Goal: Find specific page/section: Find specific page/section

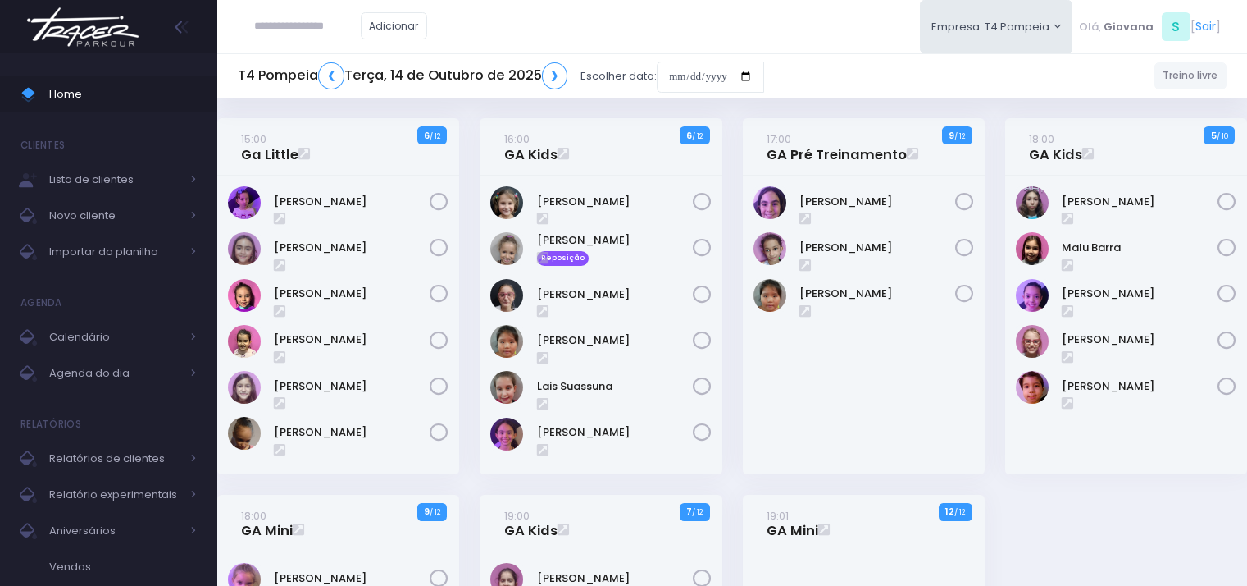
click at [131, 89] on span "Home" at bounding box center [123, 94] width 148 height 21
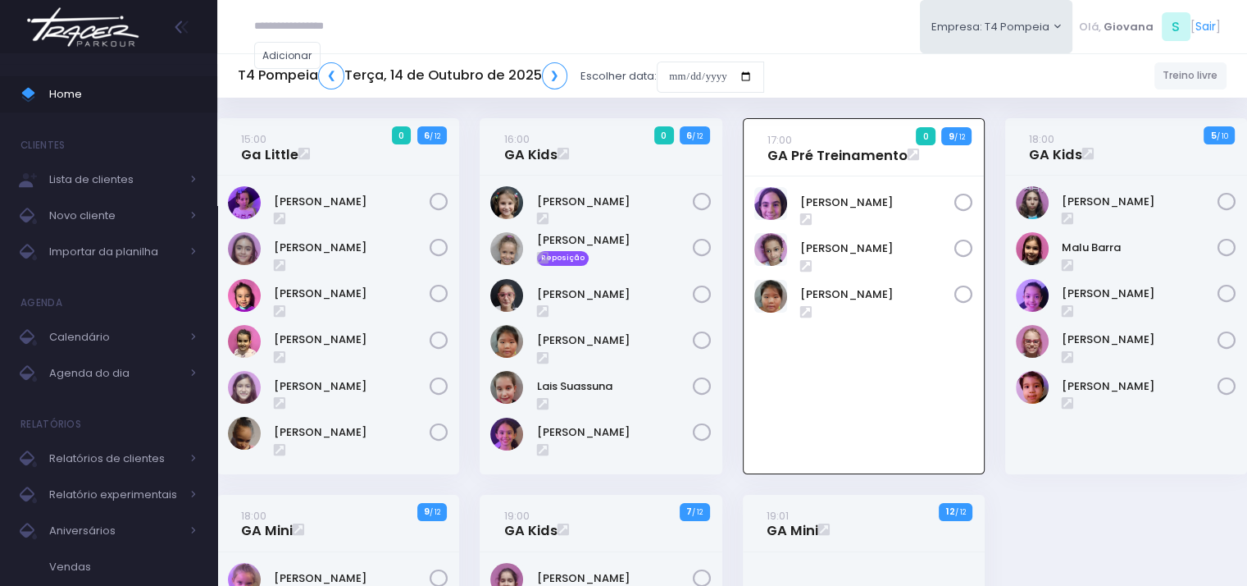
scroll to position [118, 0]
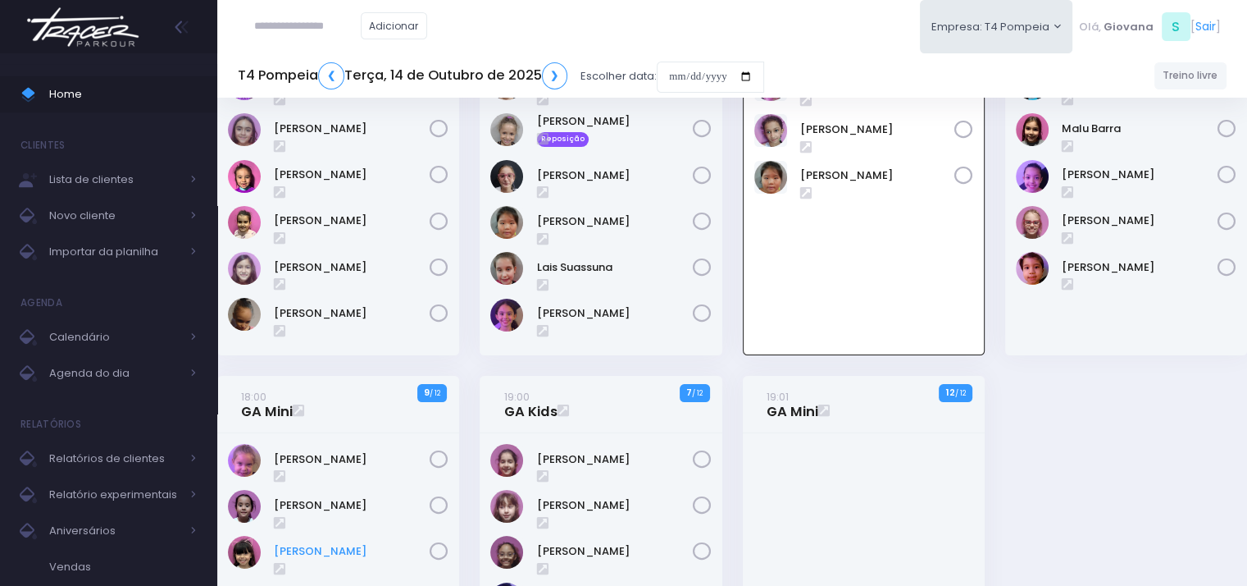
scroll to position [118, 0]
click at [387, 549] on link "[PERSON_NAME]" at bounding box center [352, 552] width 156 height 16
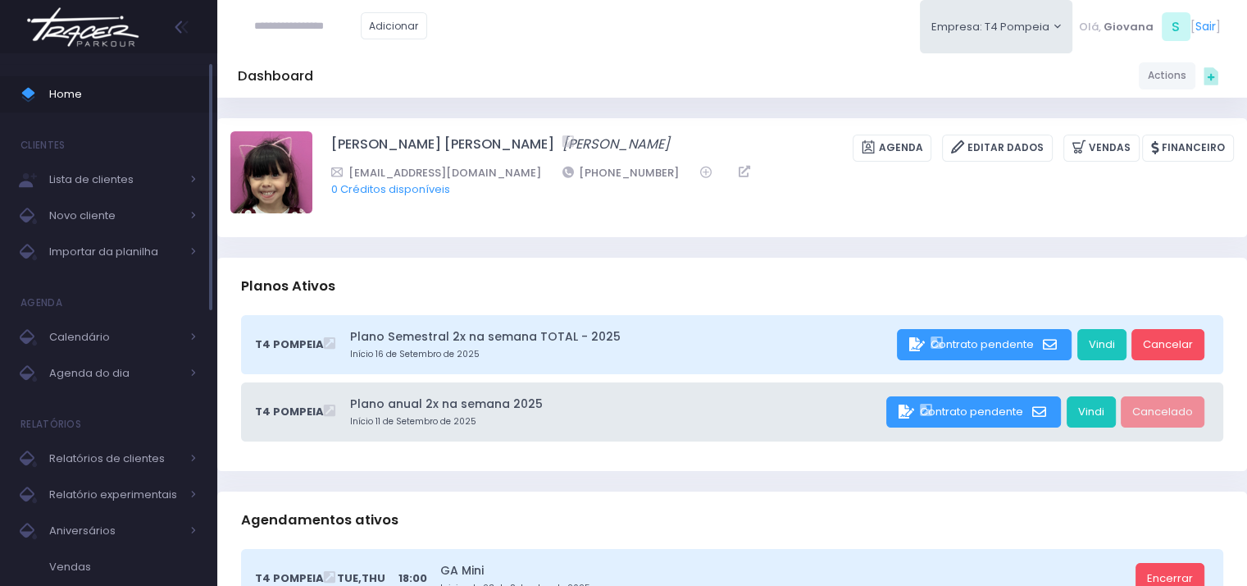
click at [89, 85] on span "Home" at bounding box center [123, 94] width 148 height 21
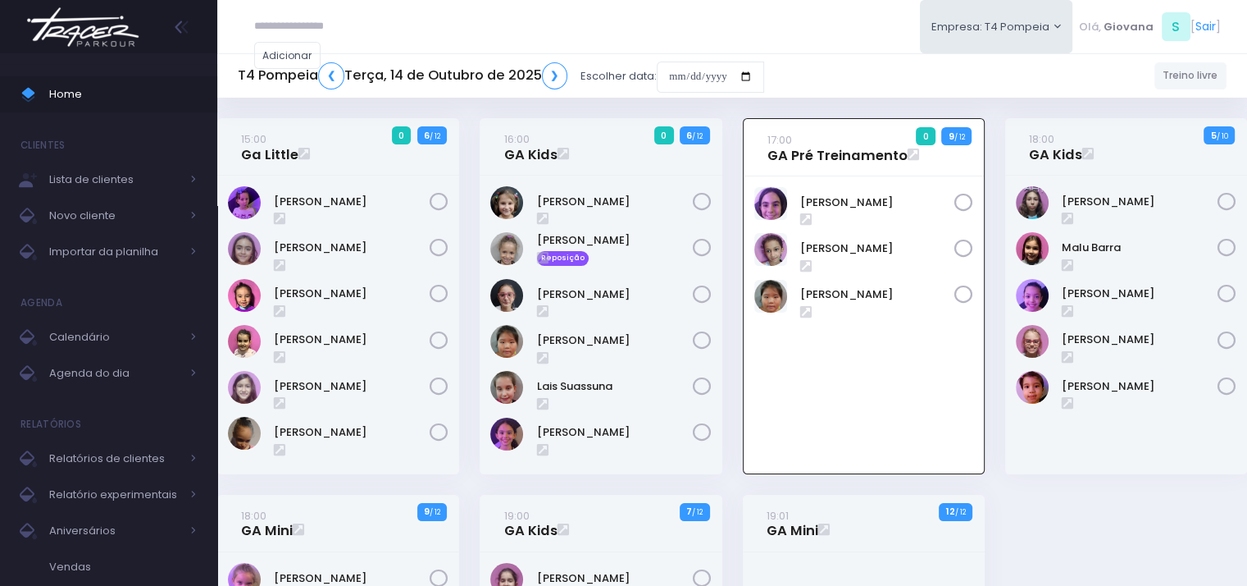
scroll to position [118, 0]
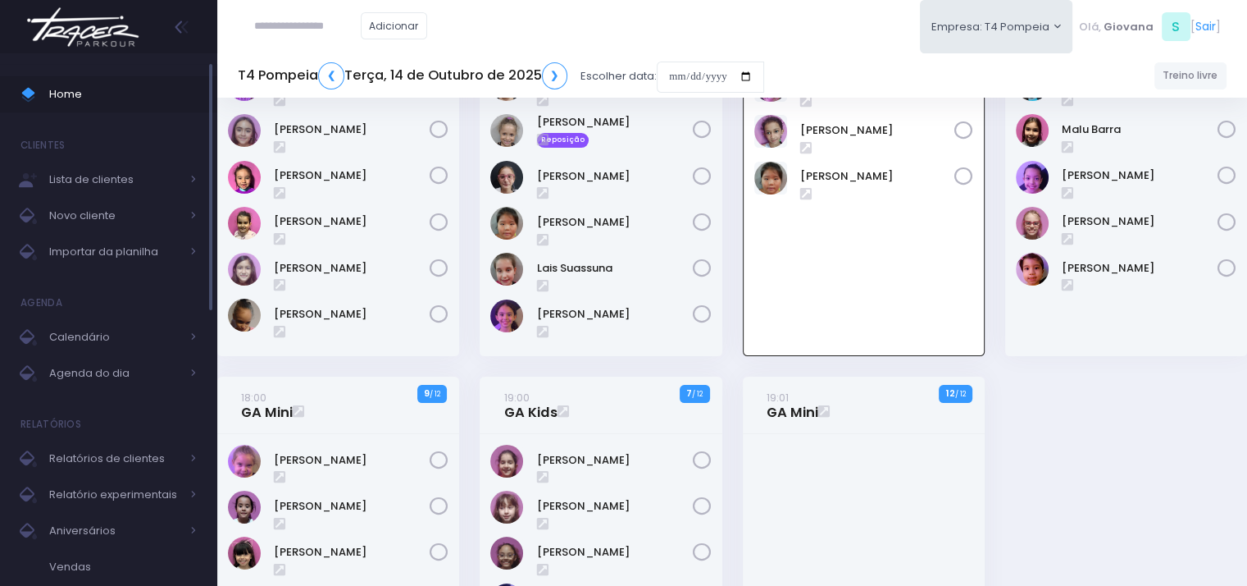
click at [92, 97] on span "Home" at bounding box center [123, 94] width 148 height 21
